Goal: Use online tool/utility

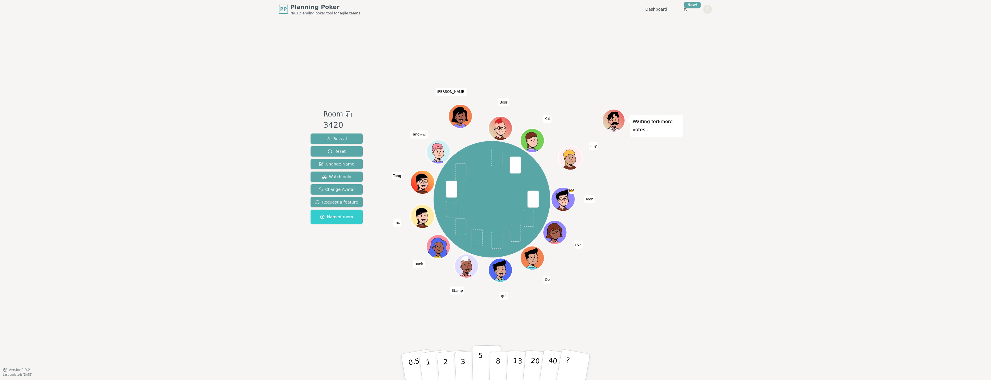
click at [485, 361] on button "5" at bounding box center [487, 367] width 30 height 44
click at [480, 357] on p "5" at bounding box center [480, 366] width 5 height 31
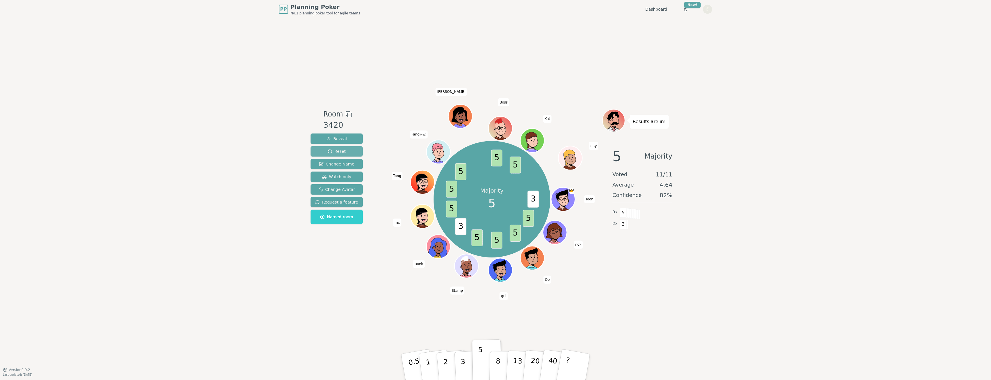
click at [332, 151] on span "Reset" at bounding box center [336, 151] width 18 height 6
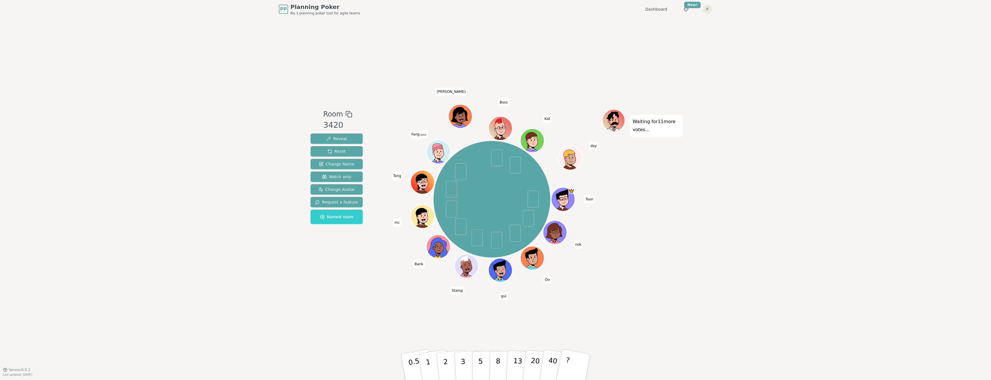
drag, startPoint x: 477, startPoint y: 370, endPoint x: 389, endPoint y: 349, distance: 90.0
click at [389, 349] on div "Room 3420 Reveal Reset Change Name Watch only Change Avatar Request a feature N…" at bounding box center [495, 193] width 374 height 351
click at [480, 365] on p "5" at bounding box center [480, 366] width 5 height 31
click at [483, 363] on button "5" at bounding box center [487, 367] width 30 height 44
click at [486, 363] on button "5" at bounding box center [487, 367] width 30 height 44
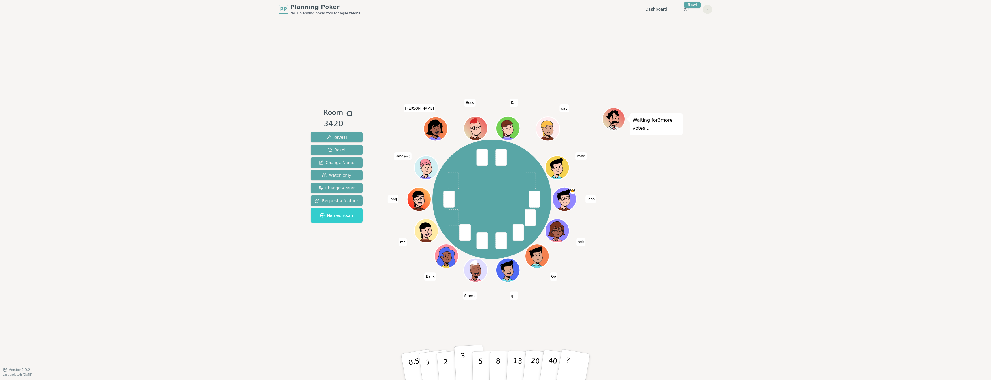
click at [463, 366] on p "3" at bounding box center [463, 366] width 6 height 31
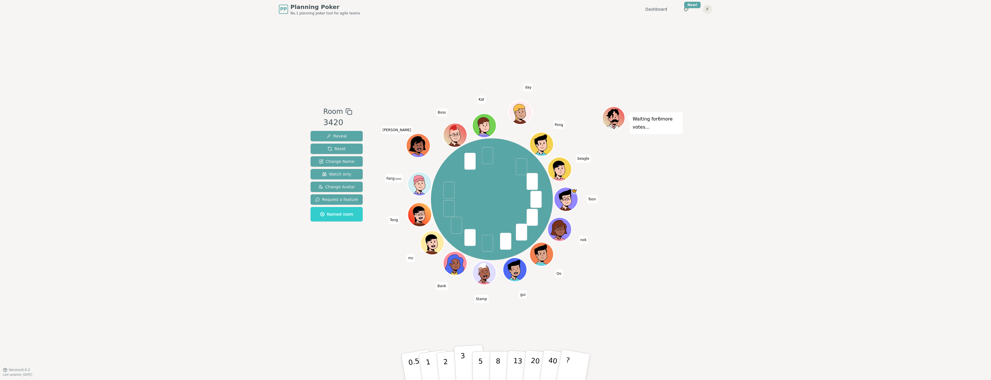
click at [459, 361] on button "3" at bounding box center [469, 366] width 31 height 45
click at [480, 365] on p "5" at bounding box center [480, 366] width 5 height 31
click at [699, 239] on div "PP Planning Poker No.1 planning poker tool for agile teams Dashboard Toggle the…" at bounding box center [495, 190] width 991 height 380
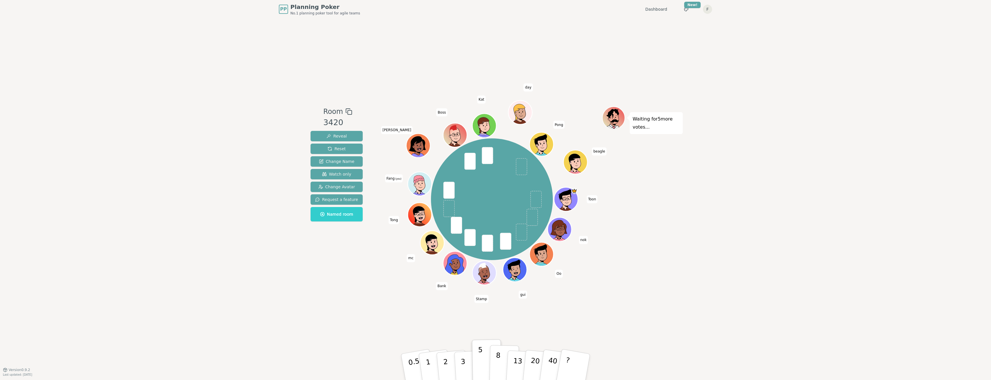
click at [503, 361] on button "8" at bounding box center [504, 367] width 30 height 44
click at [566, 320] on div "Room 3420 Reveal Reset Change Name Watch only Change Avatar Request a feature N…" at bounding box center [495, 193] width 374 height 351
click at [520, 364] on button "13" at bounding box center [521, 366] width 31 height 45
